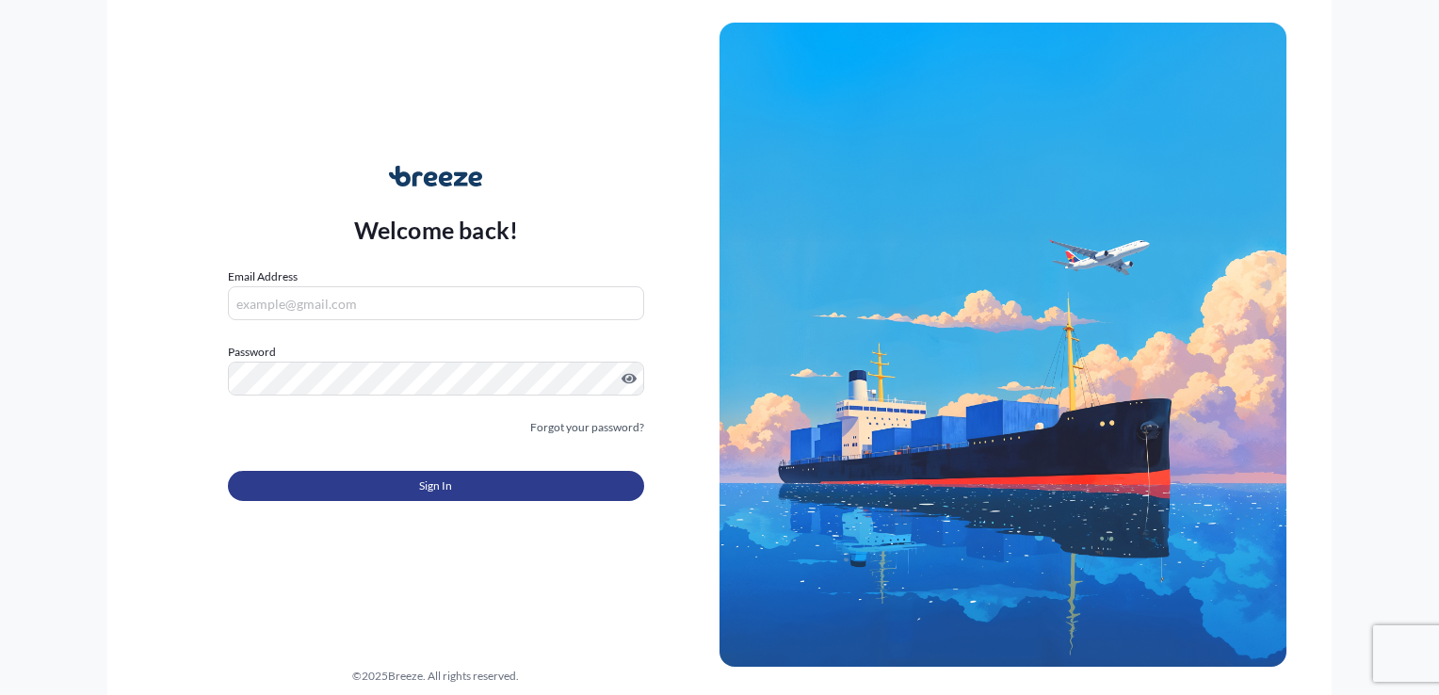
type input "[PERSON_NAME][EMAIL_ADDRESS][DOMAIN_NAME]"
click at [404, 488] on button "Sign In" at bounding box center [436, 486] width 416 height 30
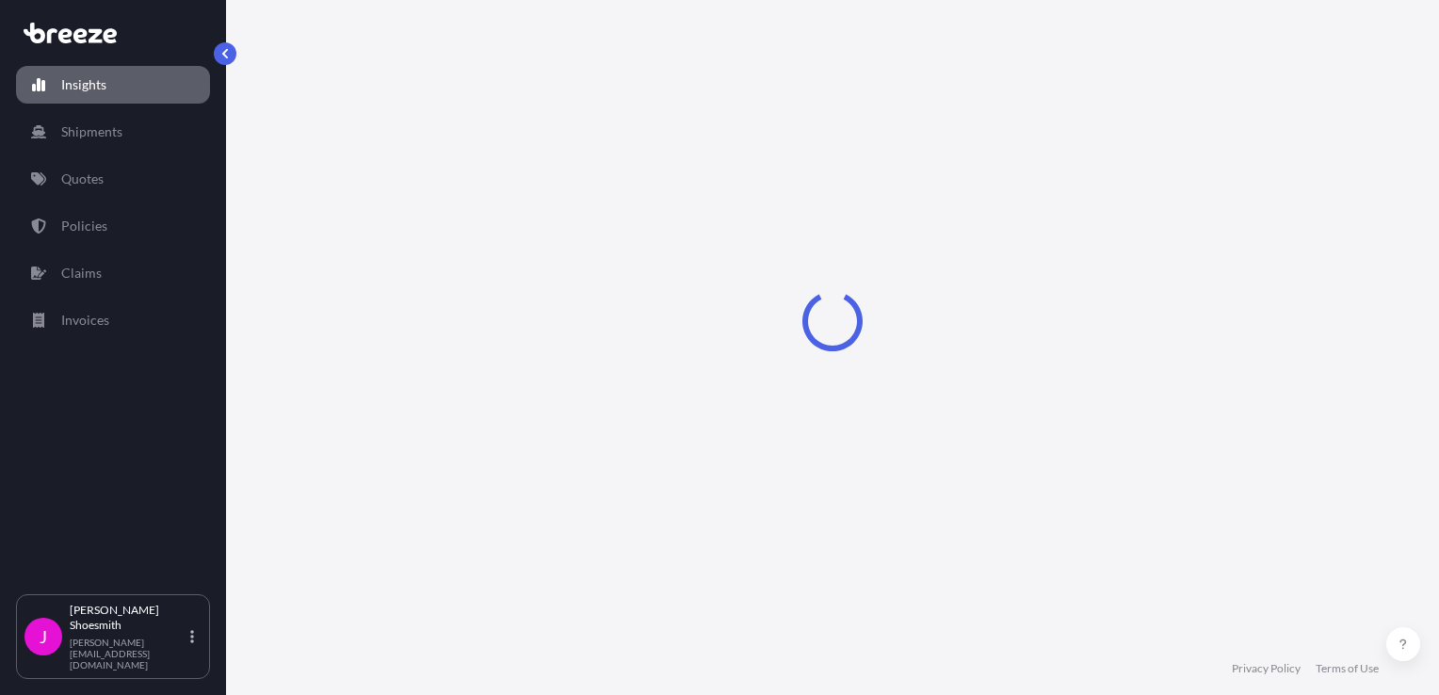
select select "2025"
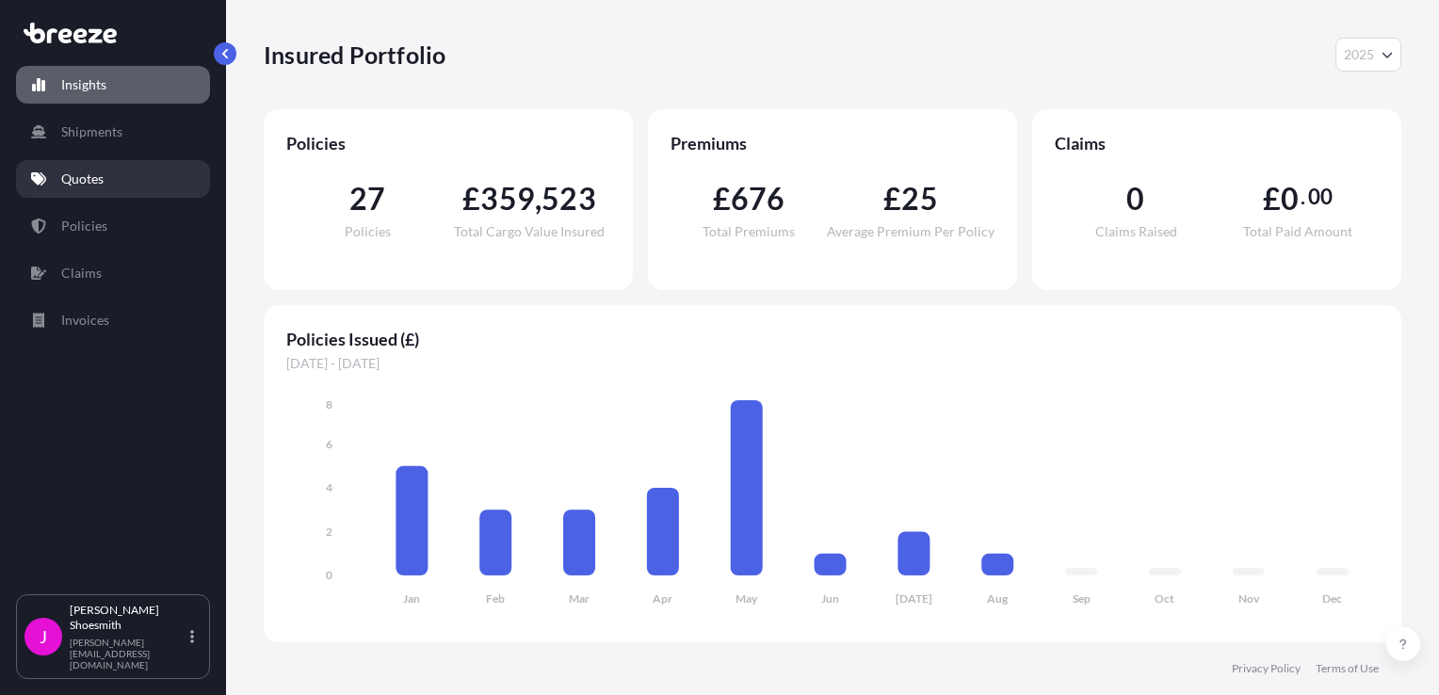
click at [87, 179] on p "Quotes" at bounding box center [82, 179] width 42 height 19
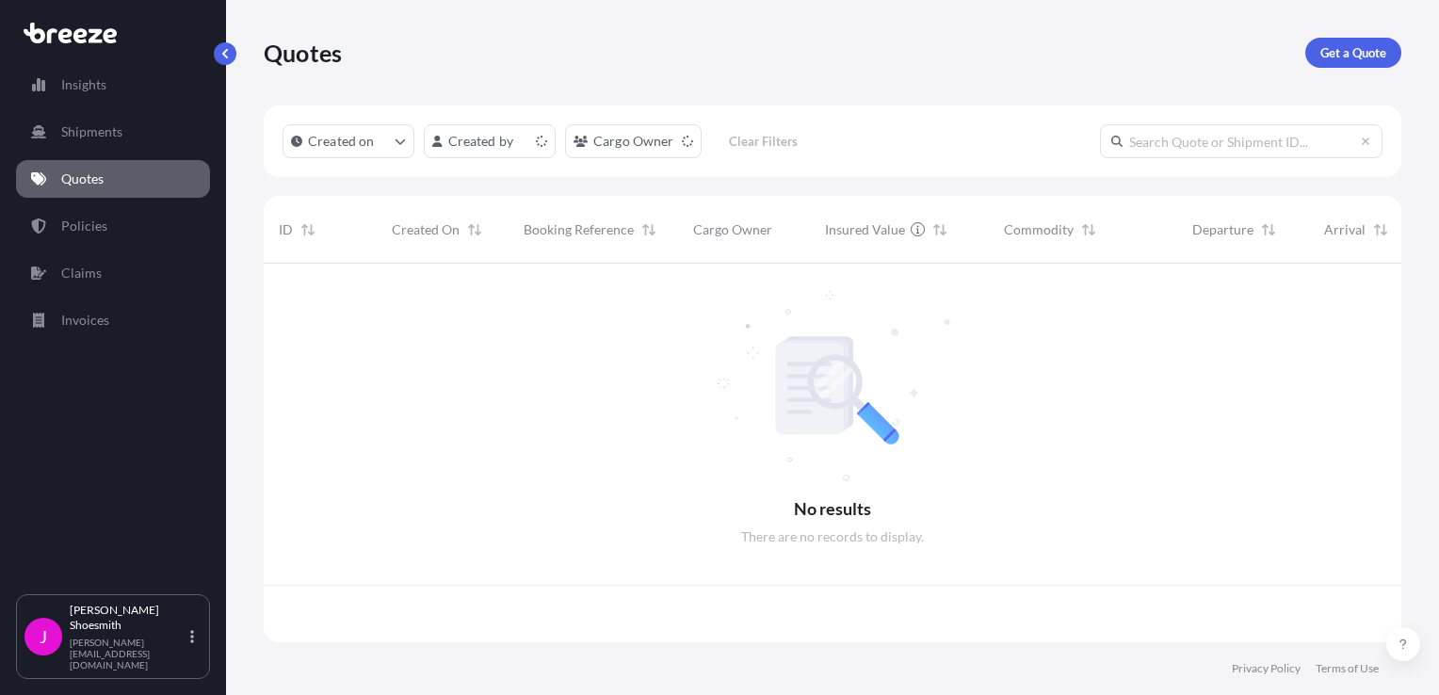
scroll to position [375, 1123]
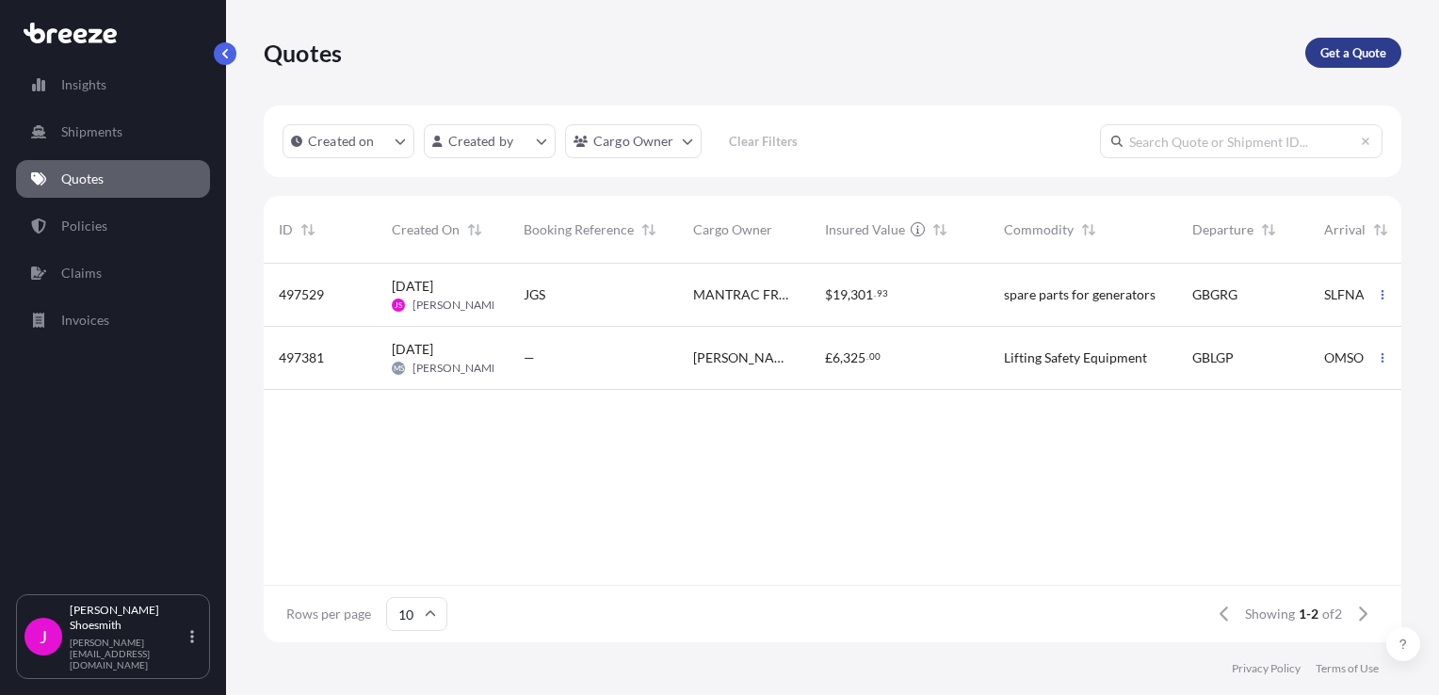
click at [1361, 53] on p "Get a Quote" at bounding box center [1353, 52] width 66 height 19
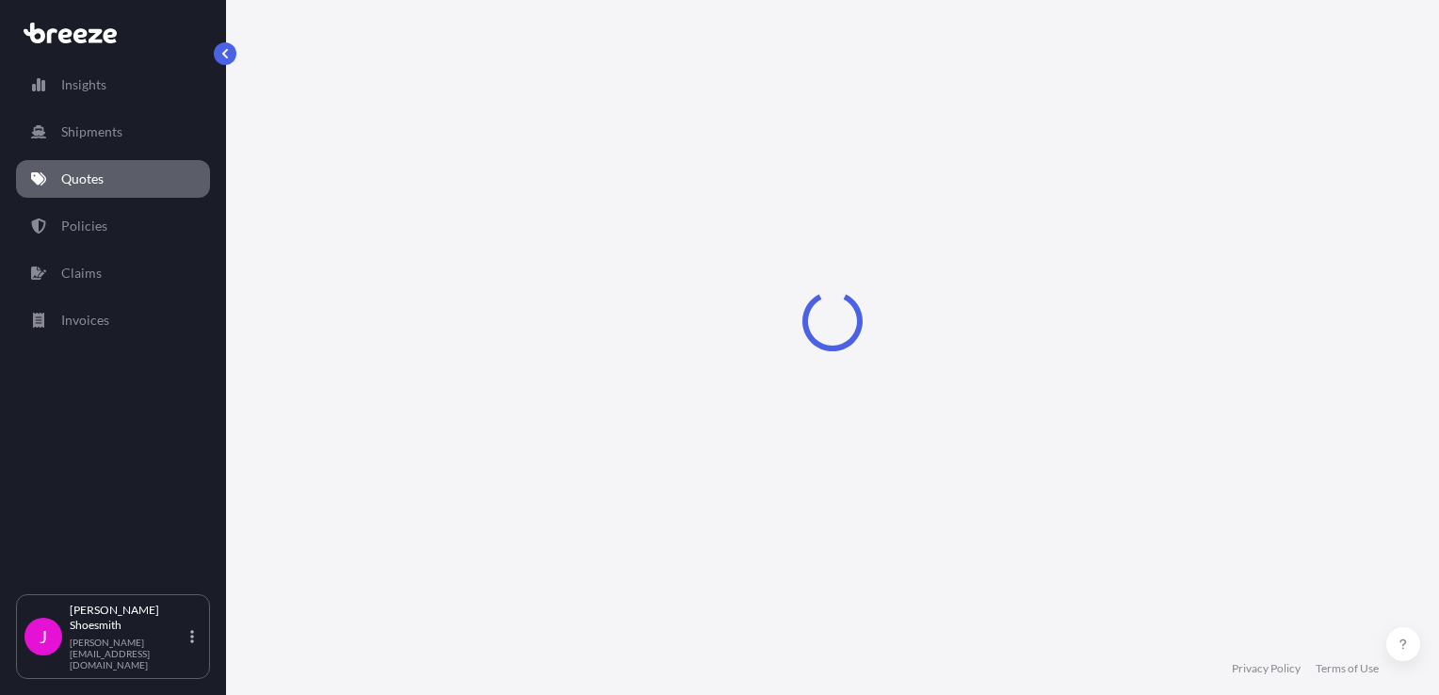
select select "Road"
select select "Sea"
select select "1"
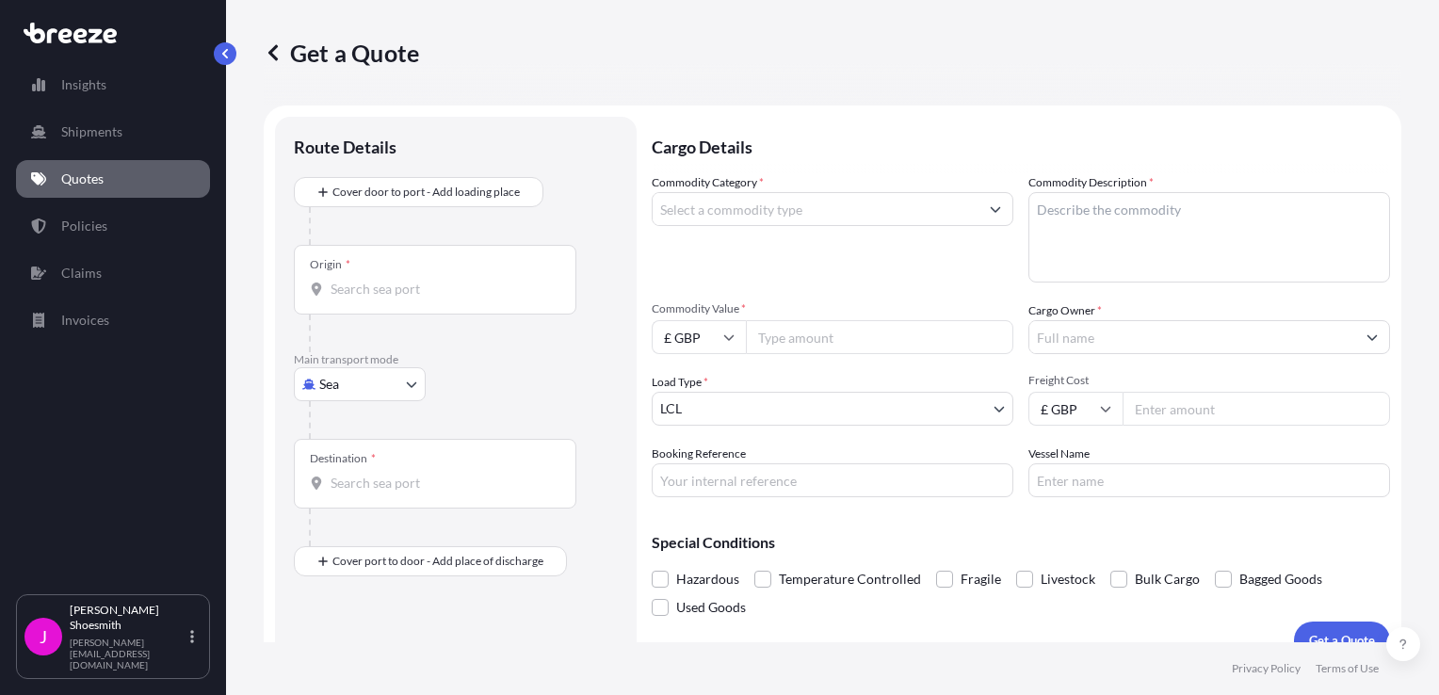
scroll to position [27, 0]
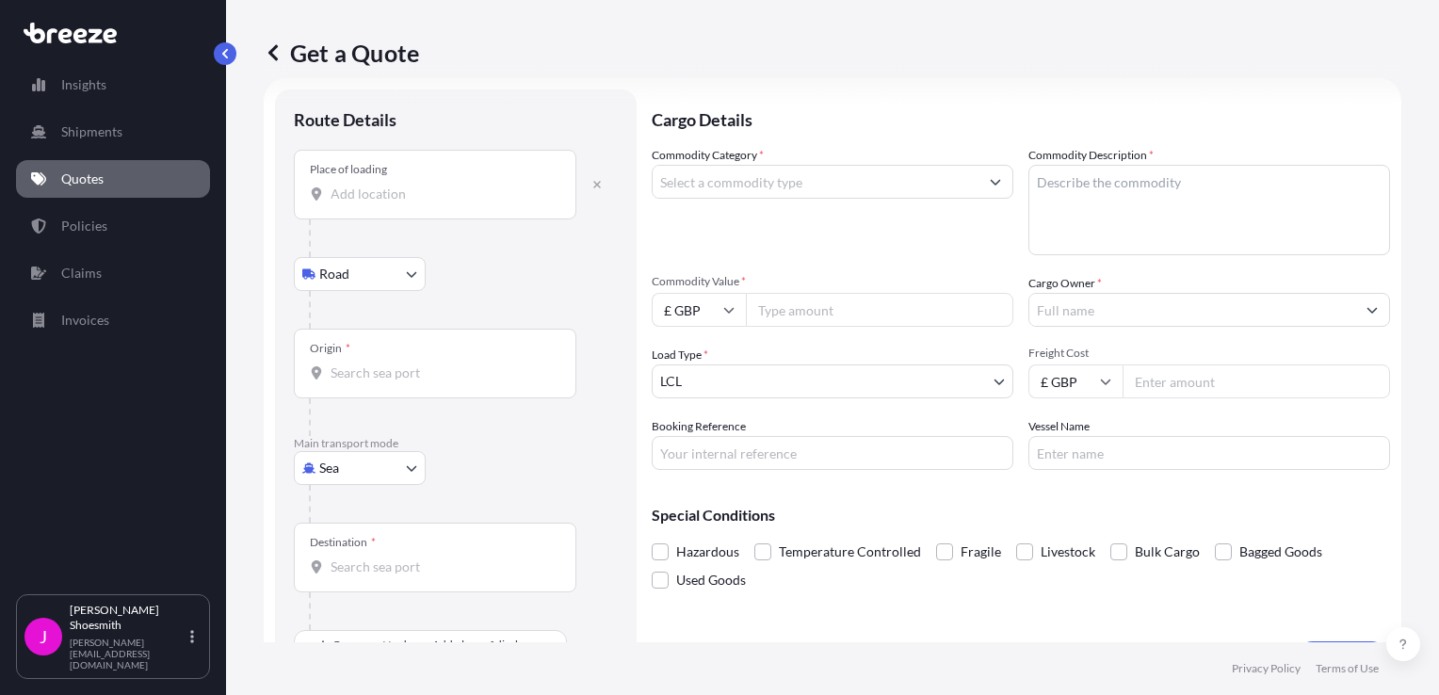
click at [371, 198] on input "Place of loading" at bounding box center [442, 194] width 222 height 19
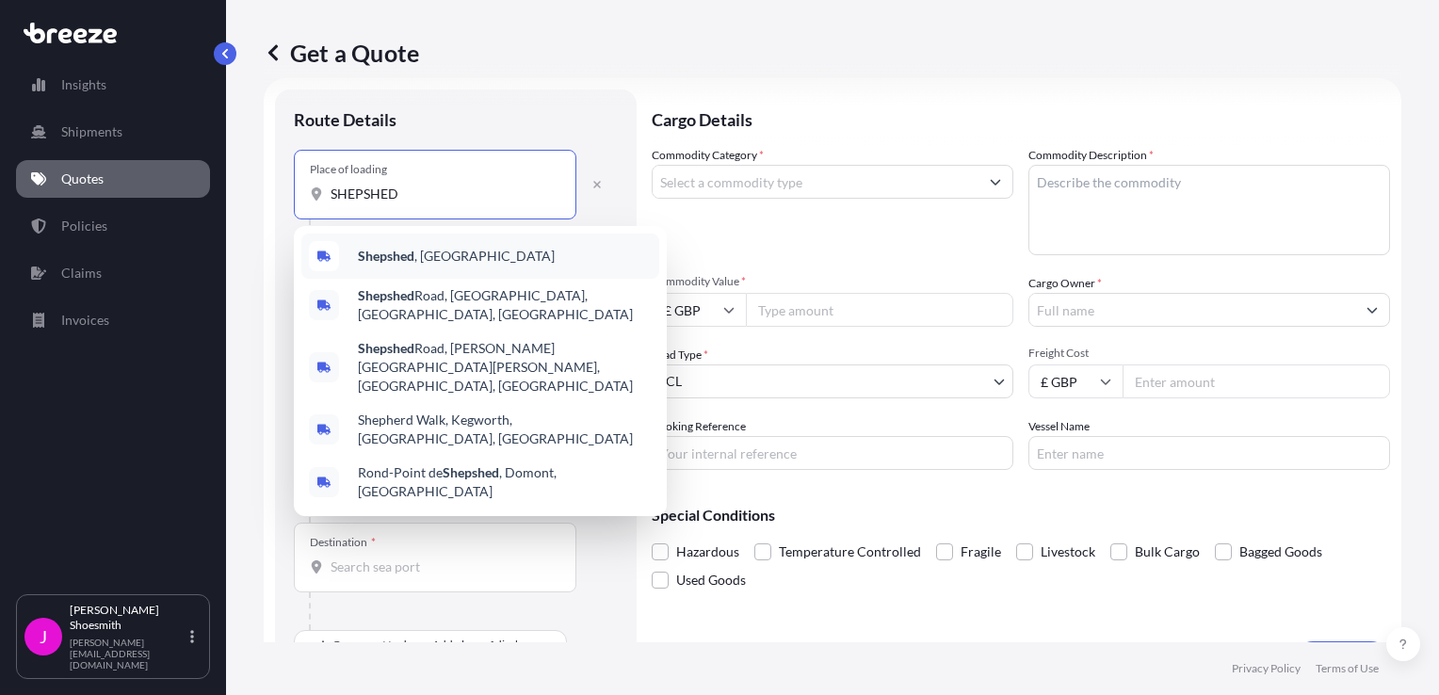
click at [406, 257] on b "Shepshed" at bounding box center [386, 256] width 57 height 16
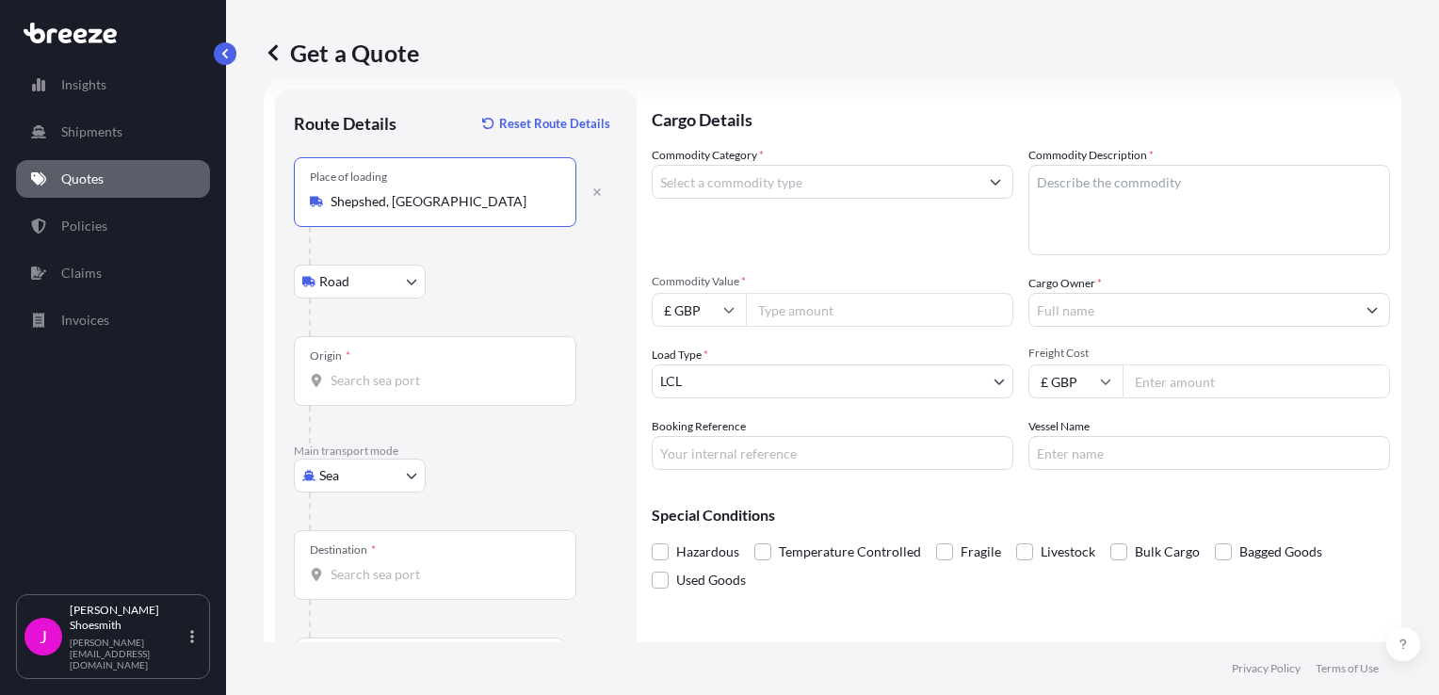
type input "Shepshed, [GEOGRAPHIC_DATA]"
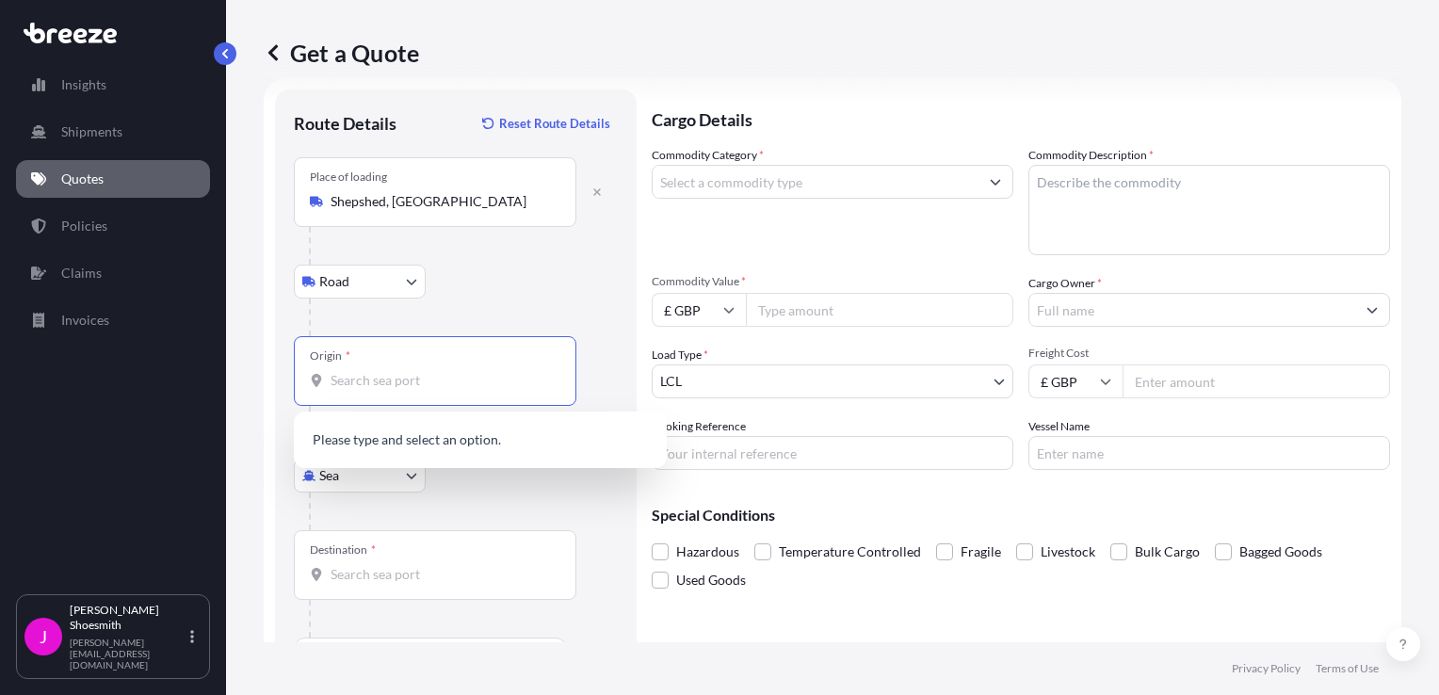
click at [348, 381] on input "Origin *" at bounding box center [442, 380] width 222 height 19
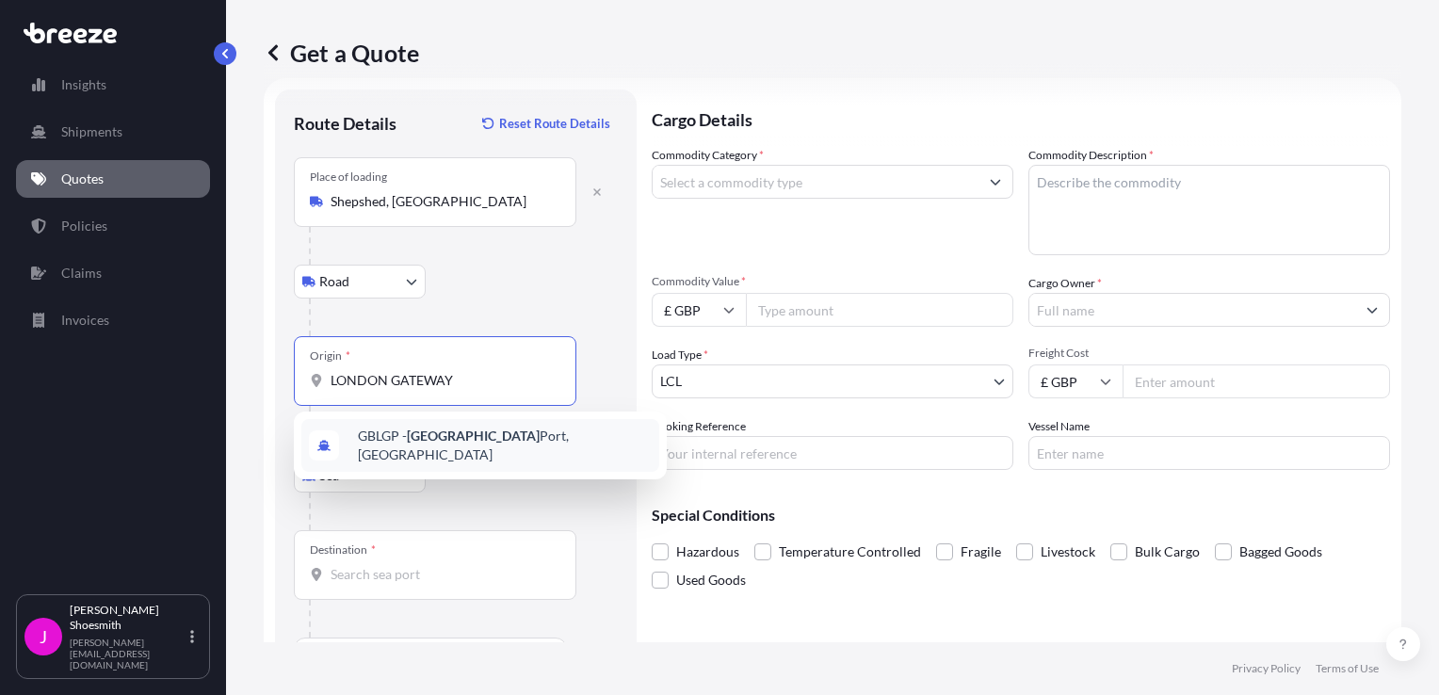
click at [471, 453] on div "GBLGP - [GEOGRAPHIC_DATA], [GEOGRAPHIC_DATA]" at bounding box center [480, 445] width 358 height 53
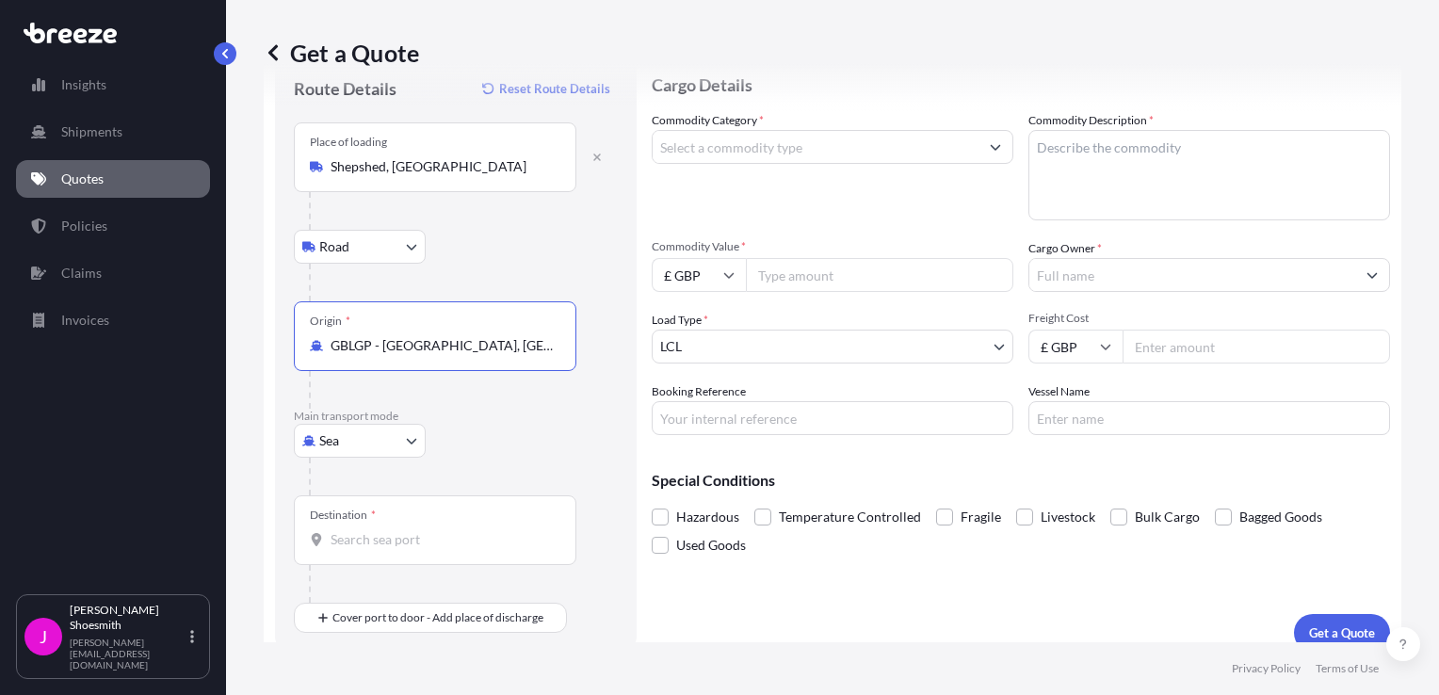
scroll to position [81, 0]
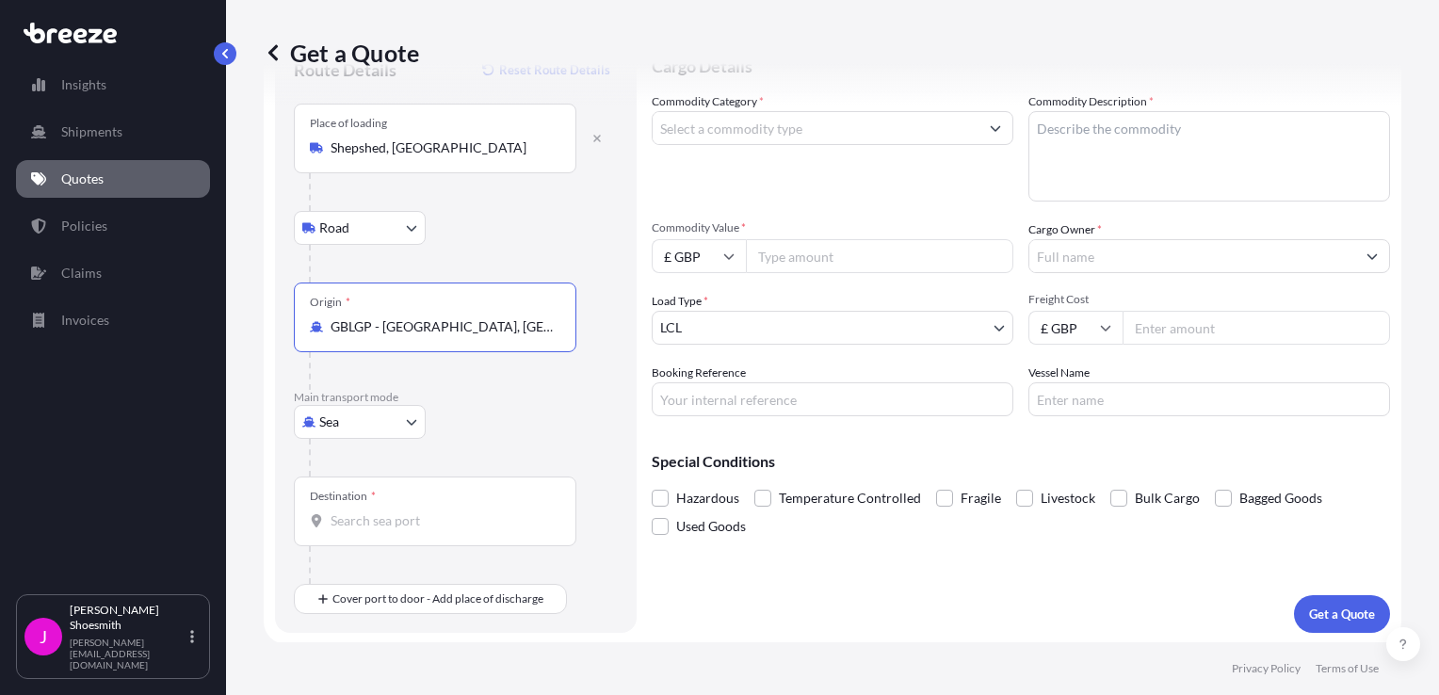
type input "GBLGP - [GEOGRAPHIC_DATA], [GEOGRAPHIC_DATA]"
click at [346, 525] on input "Destination *" at bounding box center [442, 520] width 222 height 19
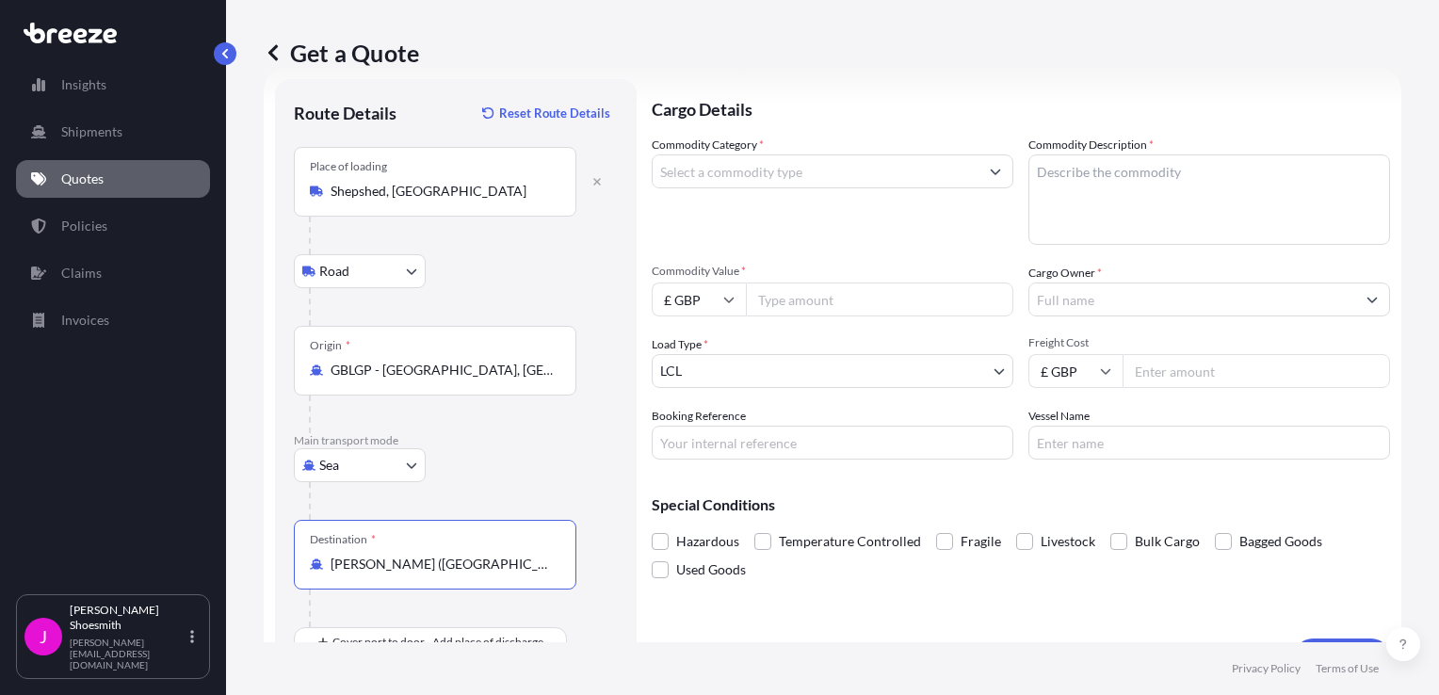
scroll to position [0, 0]
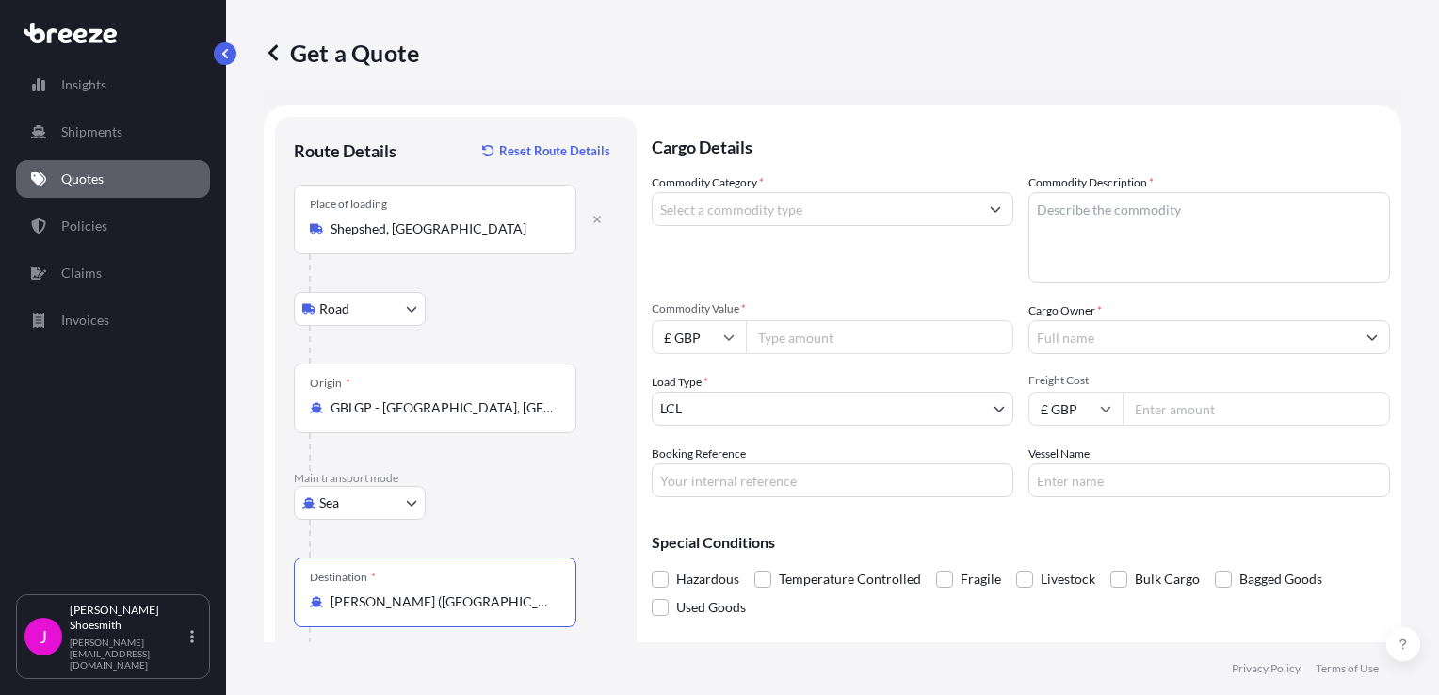
type input "[PERSON_NAME] ([GEOGRAPHIC_DATA]), [GEOGRAPHIC_DATA]"
click at [757, 208] on input "Commodity Category *" at bounding box center [816, 209] width 326 height 34
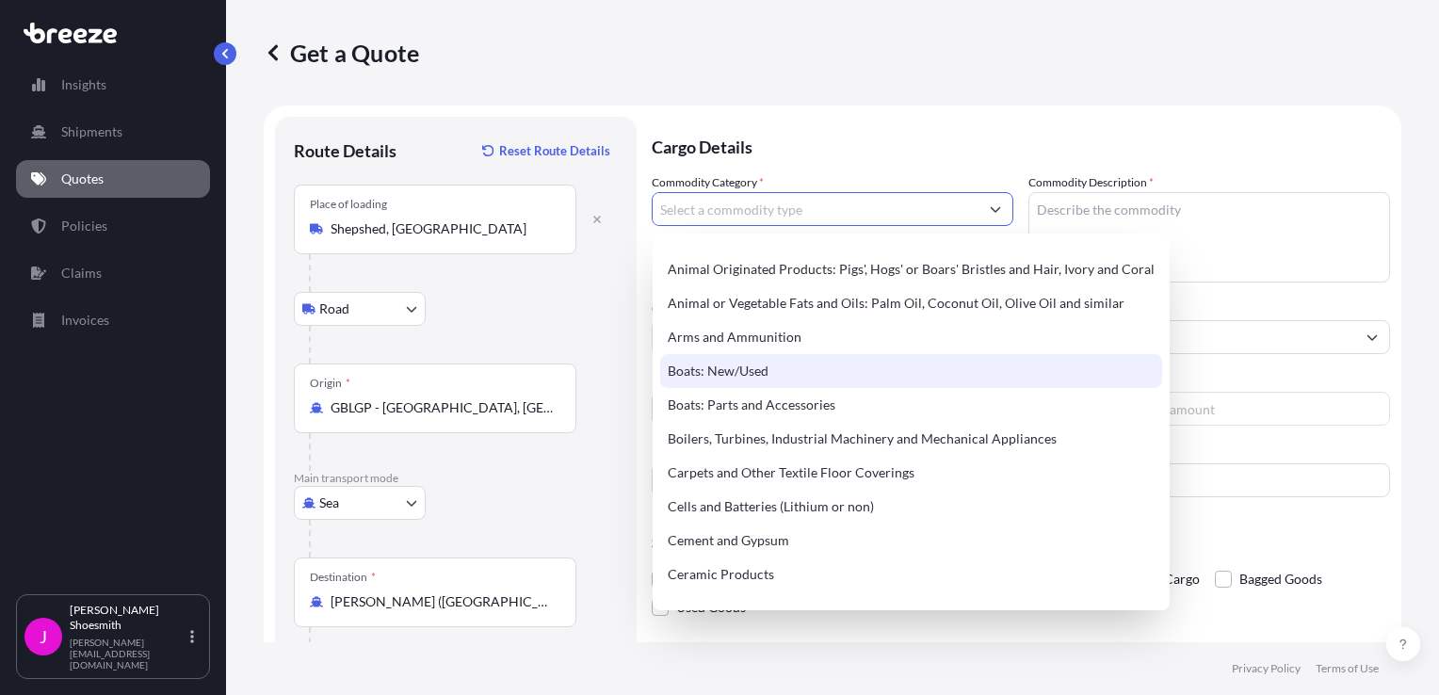
scroll to position [188, 0]
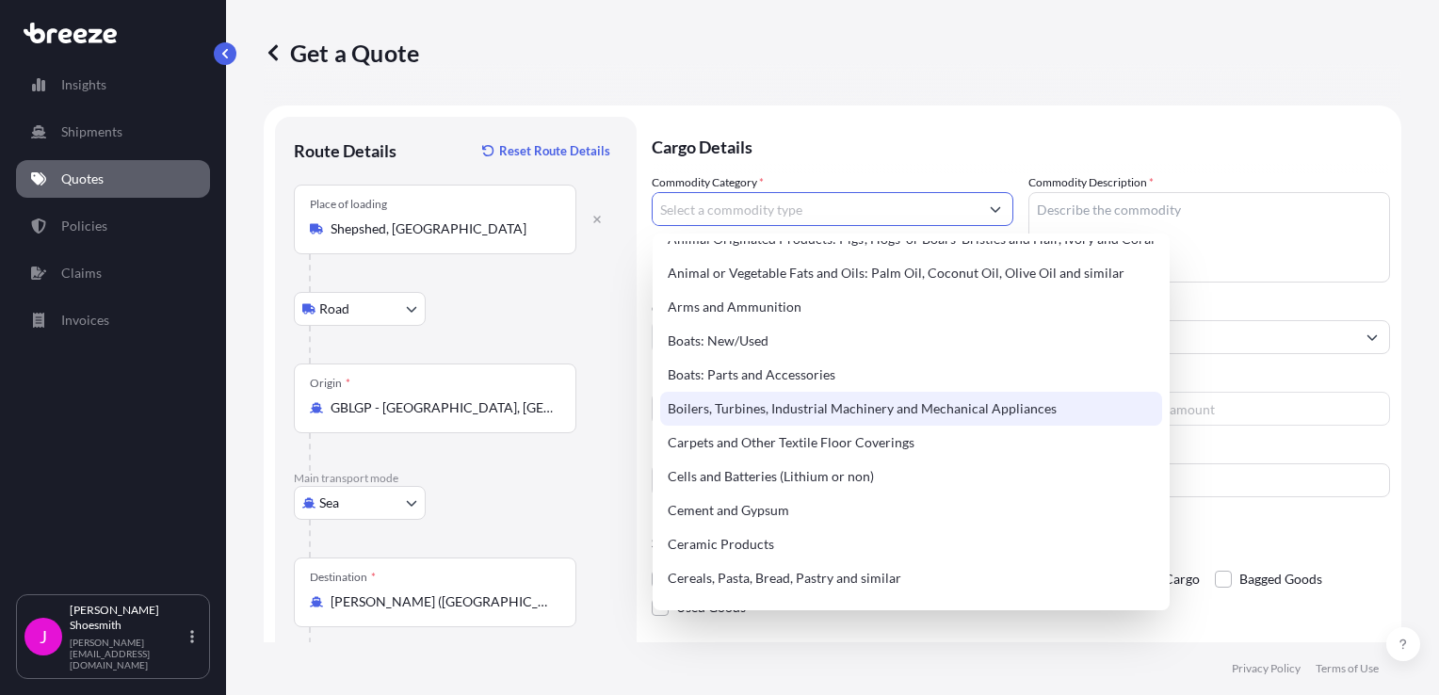
click at [856, 408] on div "Boilers, Turbines, Industrial Machinery and Mechanical Appliances" at bounding box center [911, 409] width 502 height 34
type input "Boilers, Turbines, Industrial Machinery and Mechanical Appliances"
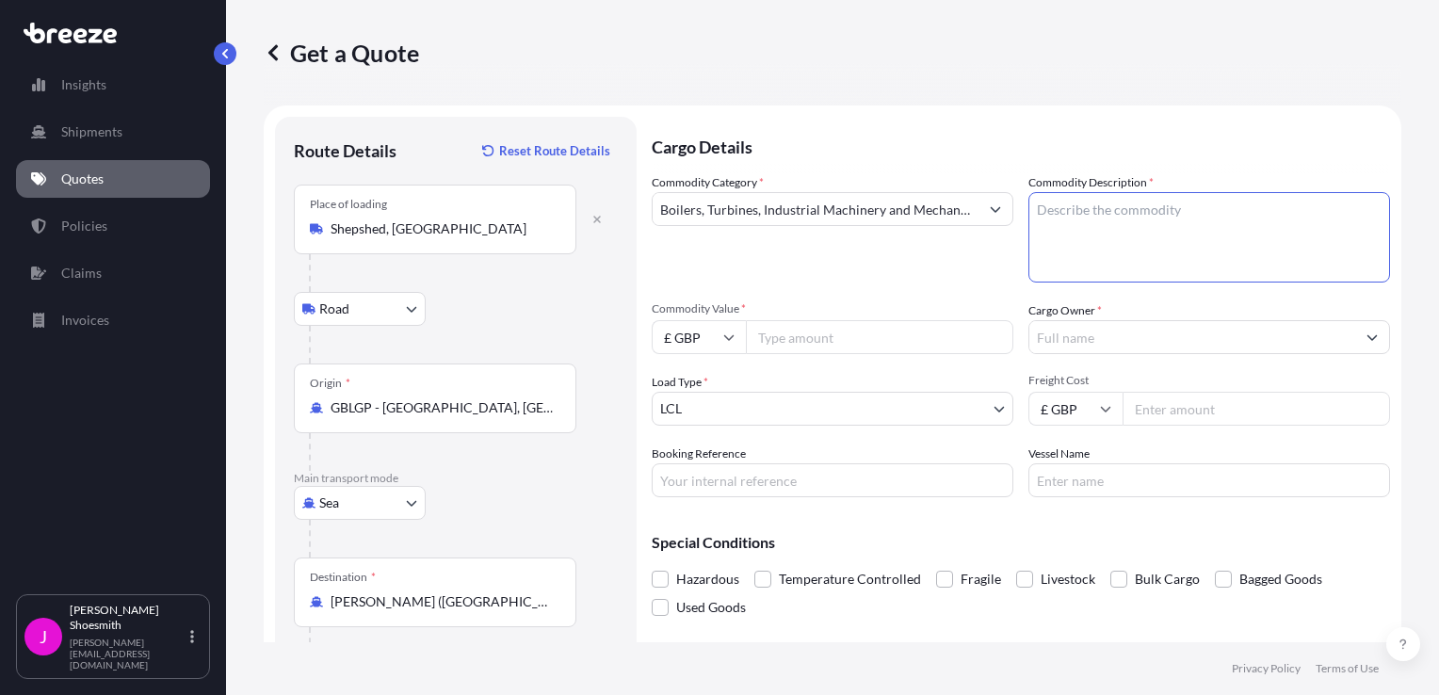
click at [1067, 218] on textarea "Commodity Description *" at bounding box center [1209, 237] width 362 height 90
type textarea "EXHAUST SILENCERS"
click at [789, 342] on input "Commodity Value *" at bounding box center [879, 337] width 267 height 34
type input "7250"
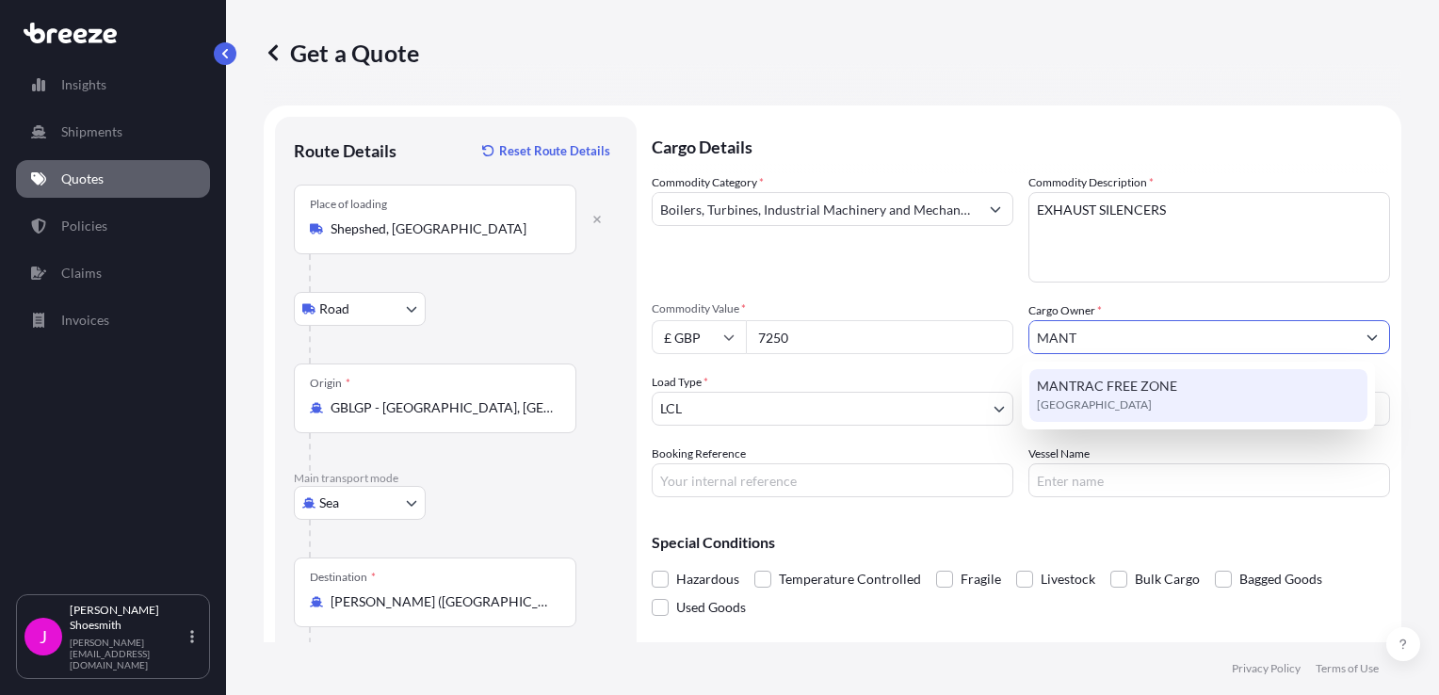
click at [1114, 385] on span "MANTRAC FREE ZONE" at bounding box center [1107, 386] width 140 height 19
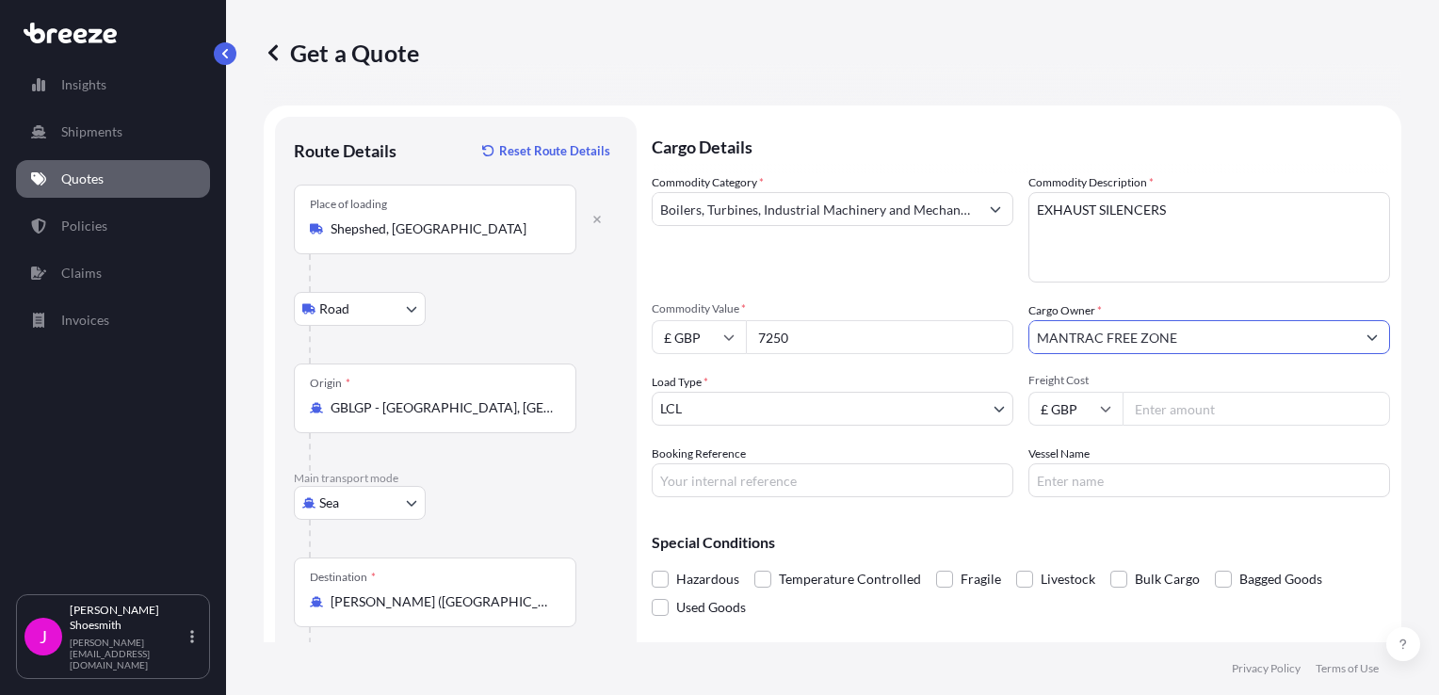
type input "MANTRAC FREE ZONE"
click at [1155, 411] on input "Freight Cost" at bounding box center [1256, 409] width 267 height 34
type input "390"
type input "JGS"
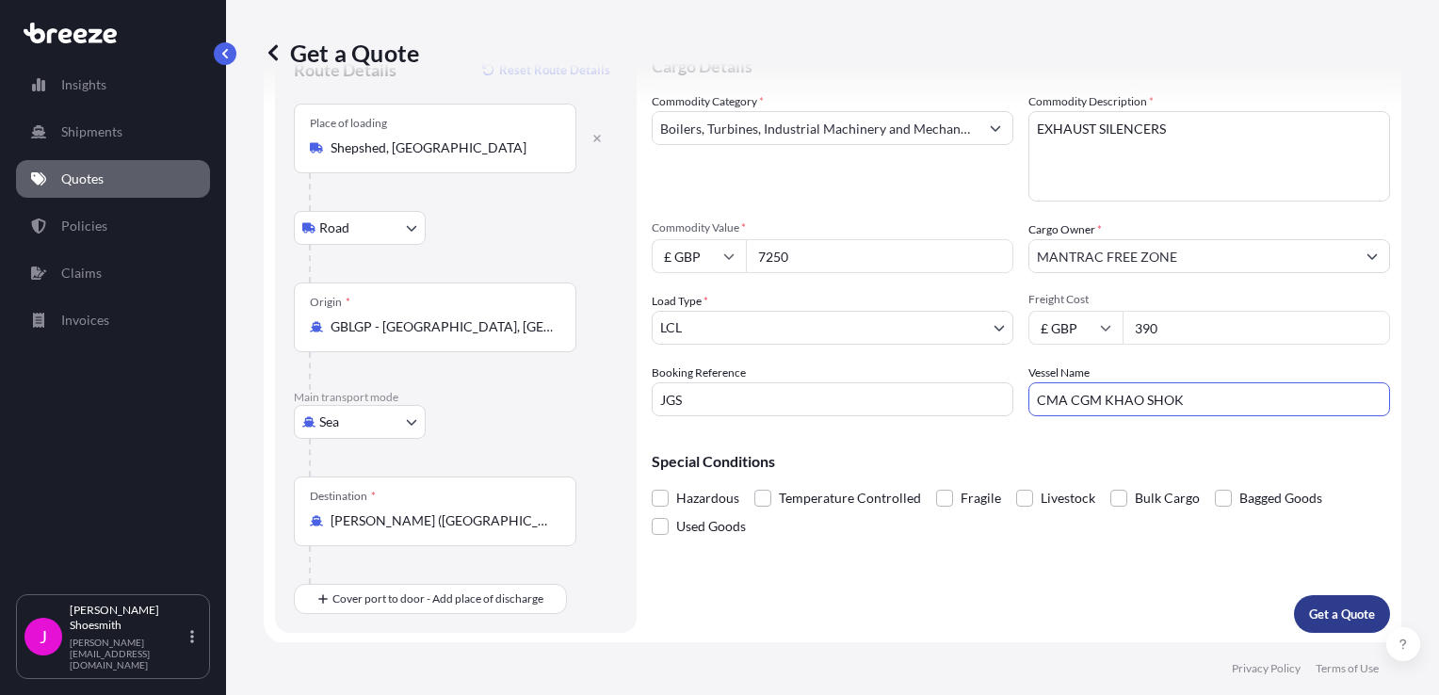
type input "CMA CGM KHAO SHOK"
click at [1332, 613] on p "Get a Quote" at bounding box center [1342, 614] width 66 height 19
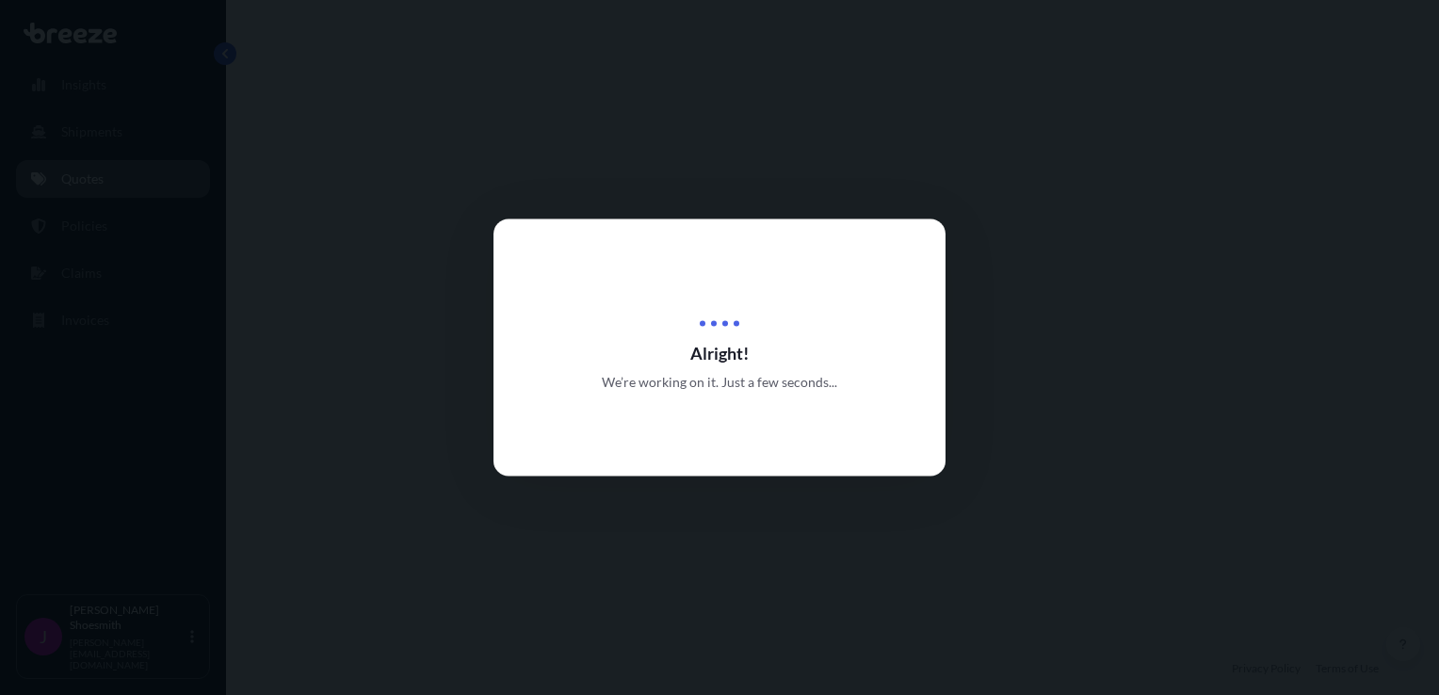
select select "Road"
select select "Sea"
select select "1"
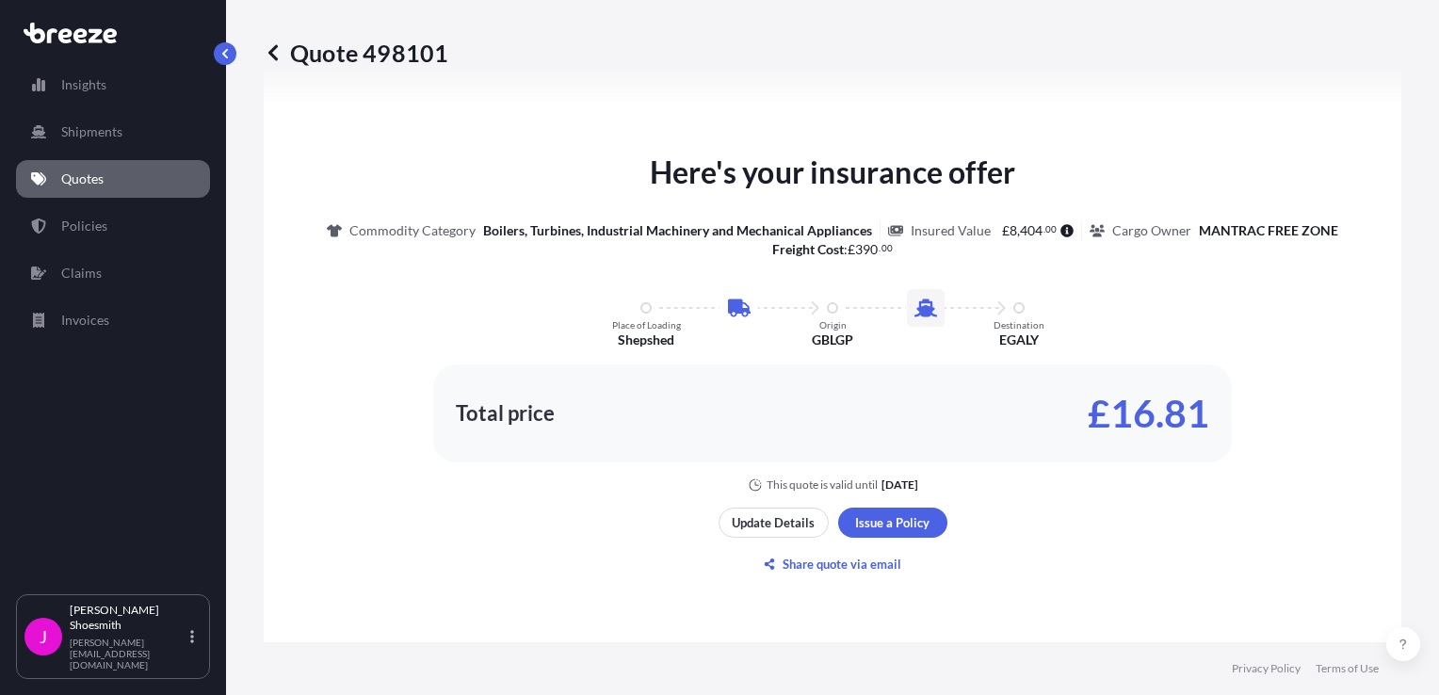
scroll to position [923, 0]
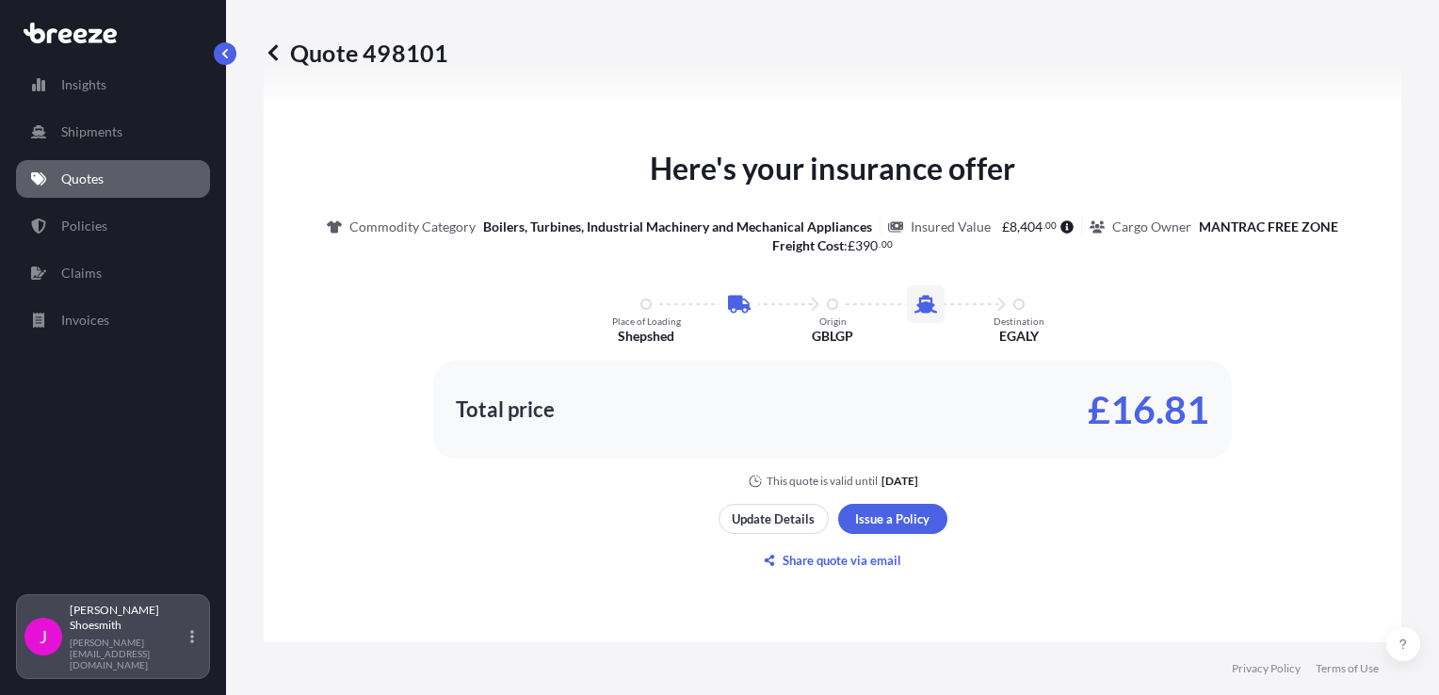
click at [97, 663] on p "[PERSON_NAME][EMAIL_ADDRESS][DOMAIN_NAME]" at bounding box center [128, 654] width 117 height 34
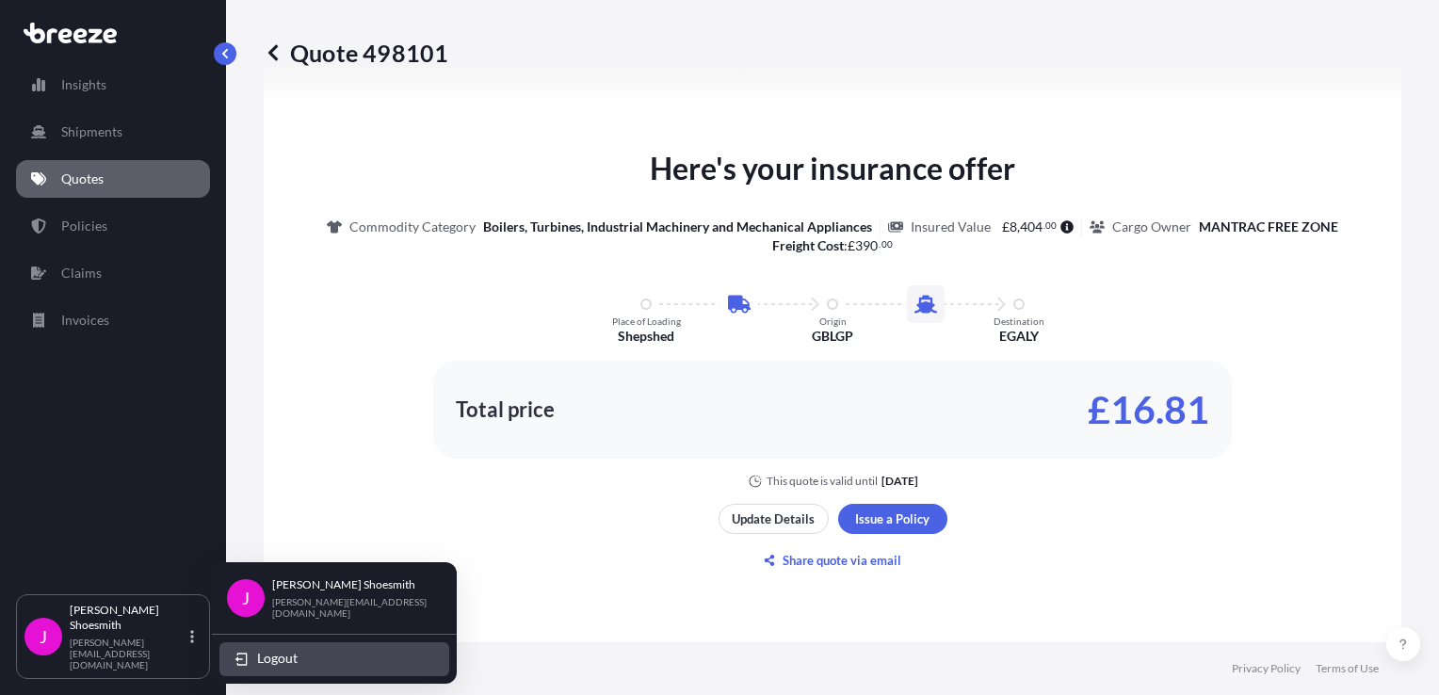
click at [280, 654] on span "Logout" at bounding box center [277, 658] width 40 height 19
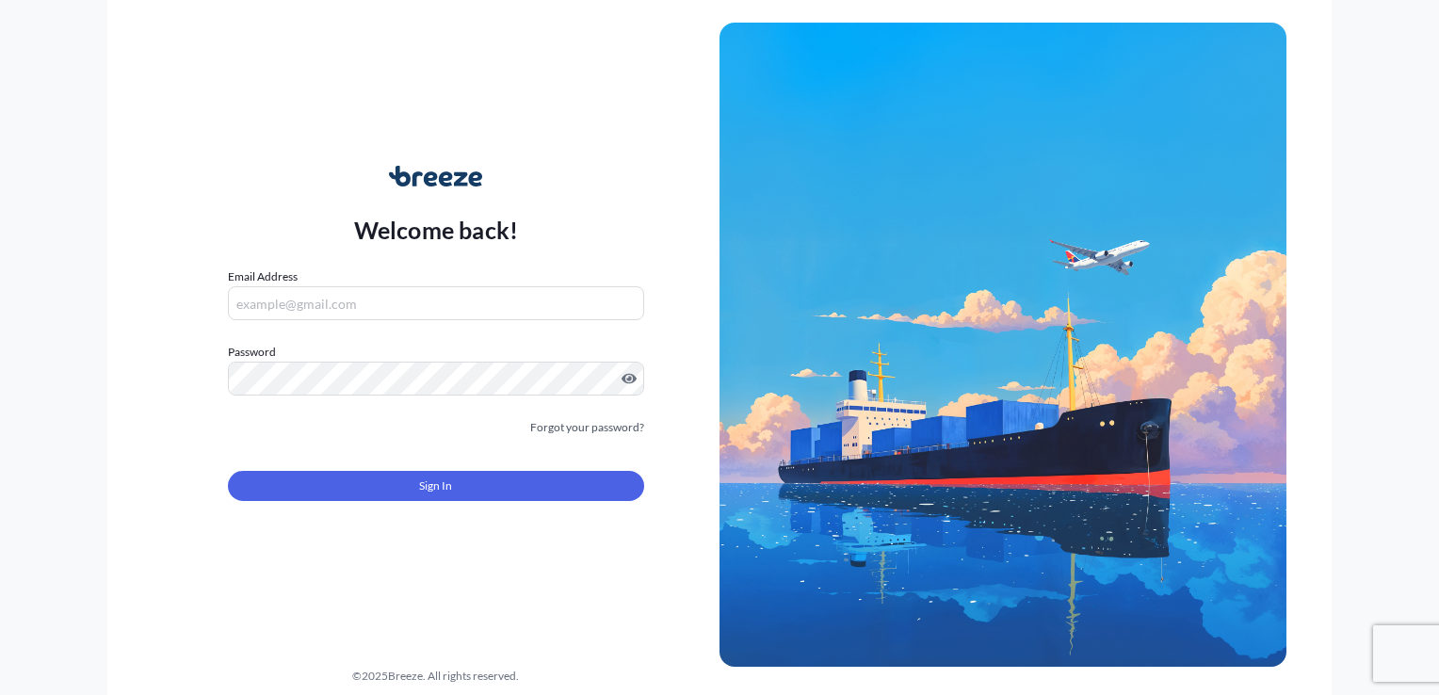
type input "[PERSON_NAME][EMAIL_ADDRESS][DOMAIN_NAME]"
